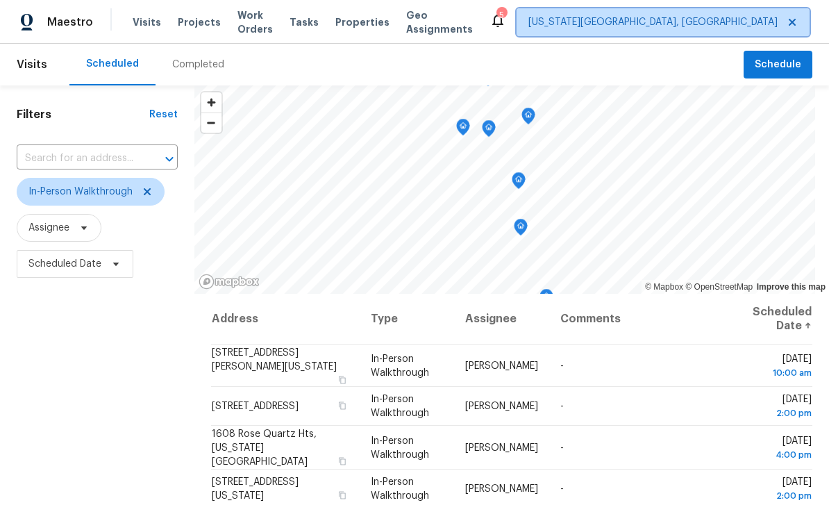
click at [664, 16] on span "[US_STATE][GEOGRAPHIC_DATA], [GEOGRAPHIC_DATA]" at bounding box center [652, 22] width 249 height 14
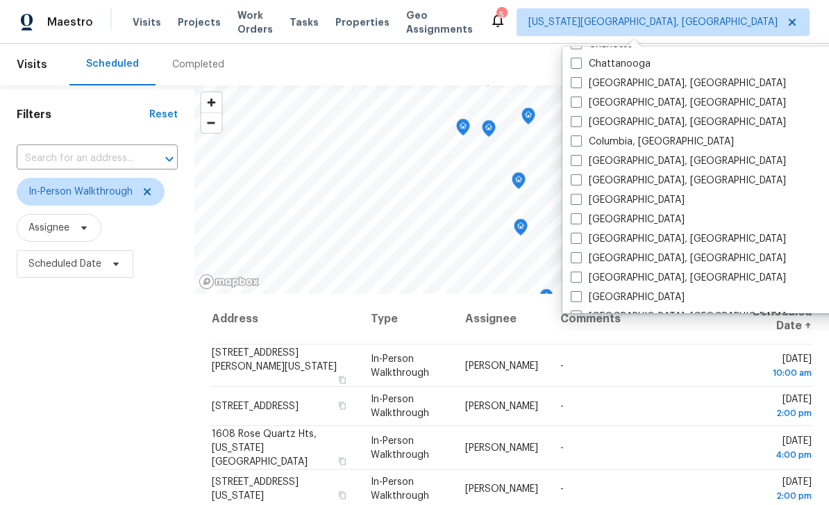
scroll to position [233, 0]
click at [580, 215] on span at bounding box center [576, 217] width 11 height 11
click at [580, 215] on input "[GEOGRAPHIC_DATA]" at bounding box center [575, 215] width 9 height 9
checkbox input "true"
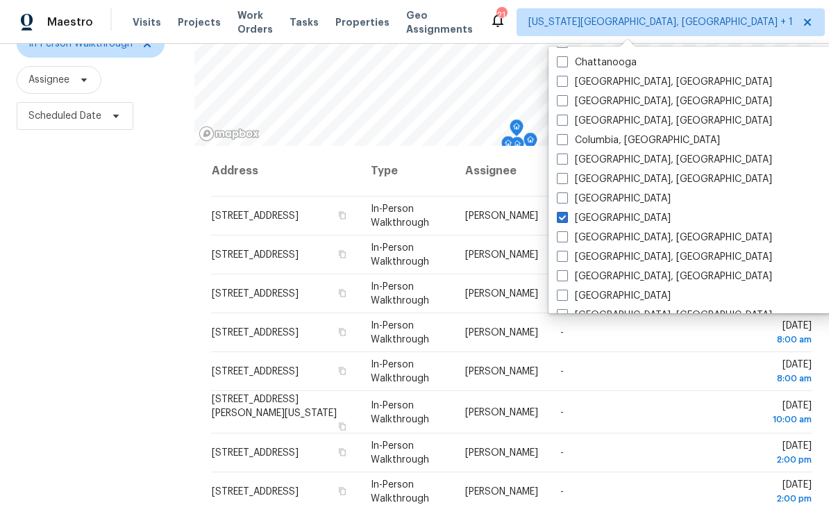
scroll to position [154, 0]
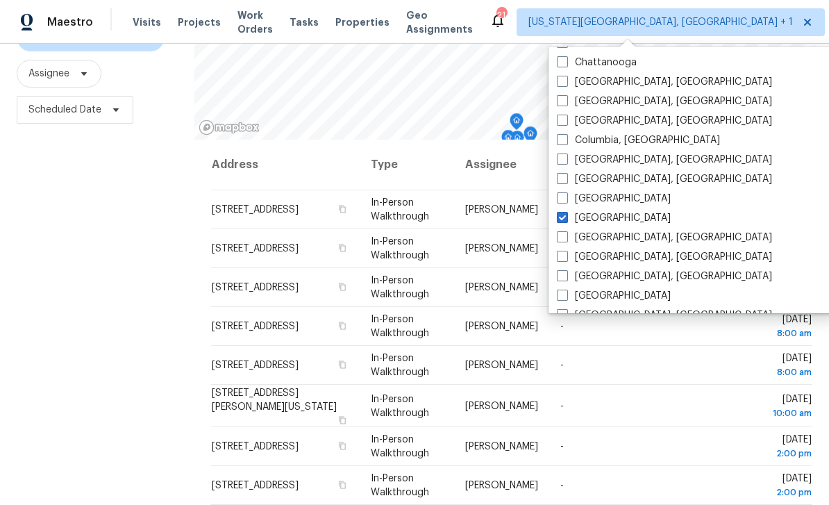
click at [162, 182] on div "Filters Reset ​ In-Person Walkthrough Assignee Scheduled Date" at bounding box center [97, 237] width 194 height 612
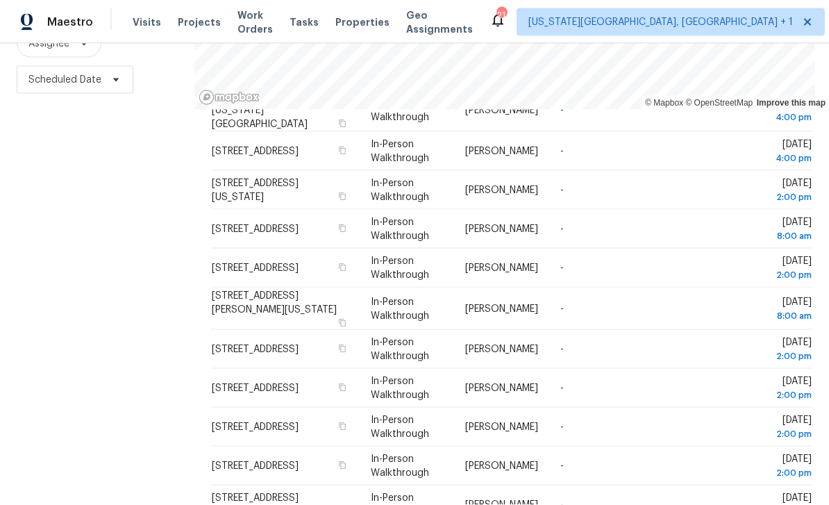
scroll to position [0, 0]
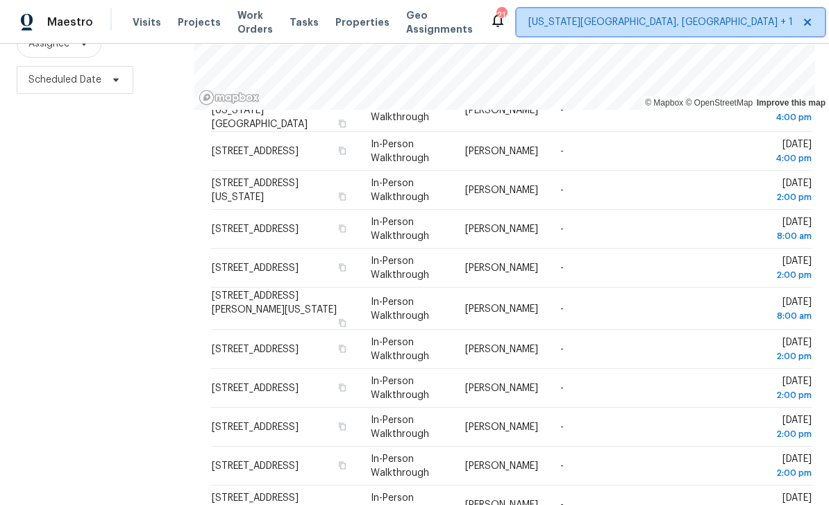
click at [652, 19] on span "[US_STATE][GEOGRAPHIC_DATA], [GEOGRAPHIC_DATA] + 1" at bounding box center [660, 22] width 264 height 14
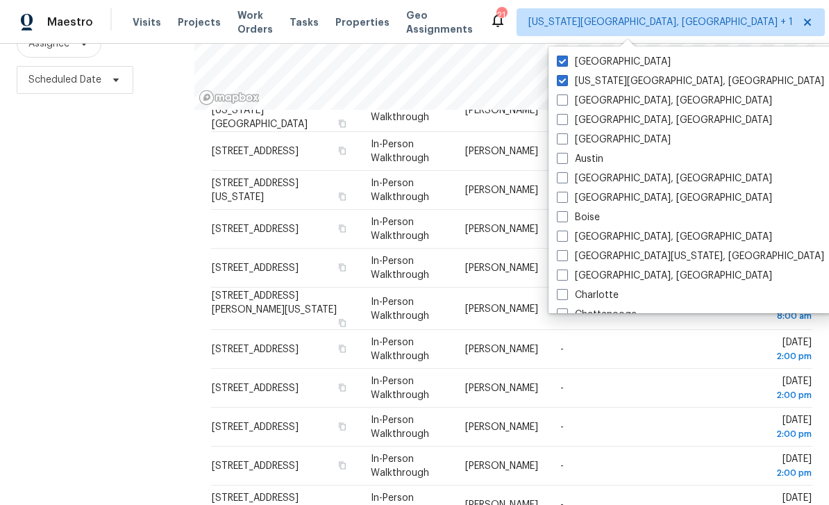
click at [563, 60] on span at bounding box center [562, 61] width 11 height 11
click at [563, 60] on input "[GEOGRAPHIC_DATA]" at bounding box center [561, 59] width 9 height 9
checkbox input "false"
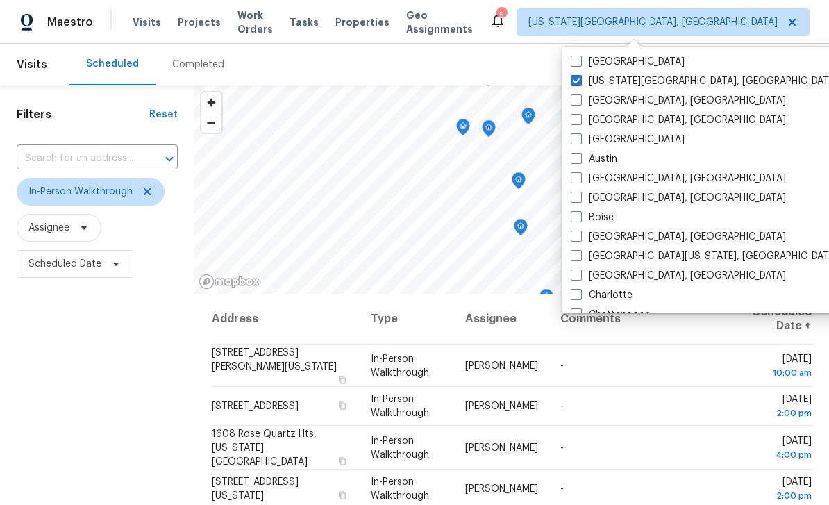
click at [177, 348] on div "Filters Reset ​ In-Person Walkthrough Assignee Scheduled Date" at bounding box center [97, 391] width 194 height 612
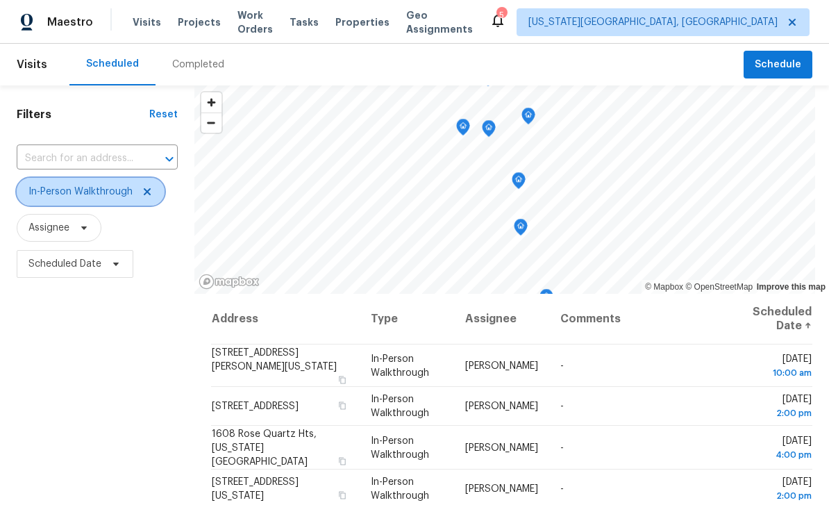
click at [156, 191] on span "In-Person Walkthrough" at bounding box center [91, 192] width 148 height 28
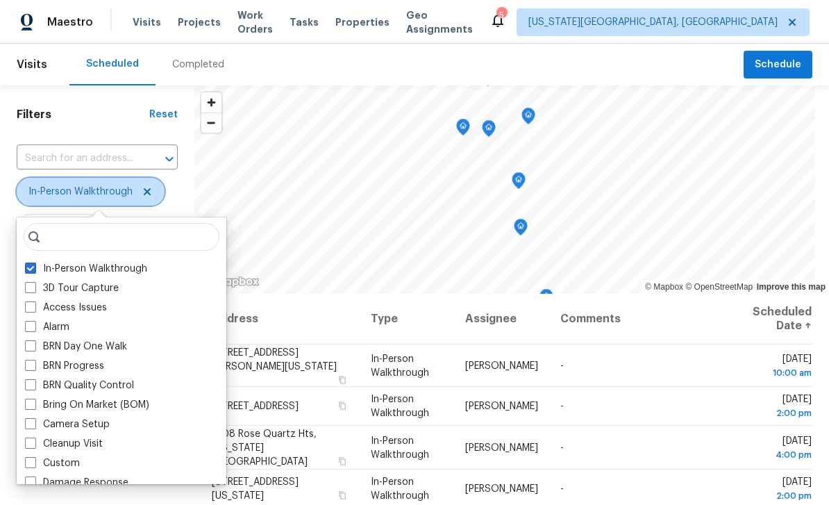
click at [151, 190] on icon at bounding box center [147, 191] width 11 height 11
checkbox input "false"
